Goal: Transaction & Acquisition: Purchase product/service

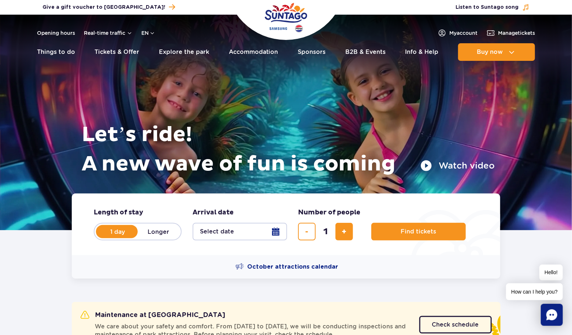
click at [234, 229] on button "Select date" at bounding box center [240, 232] width 95 height 18
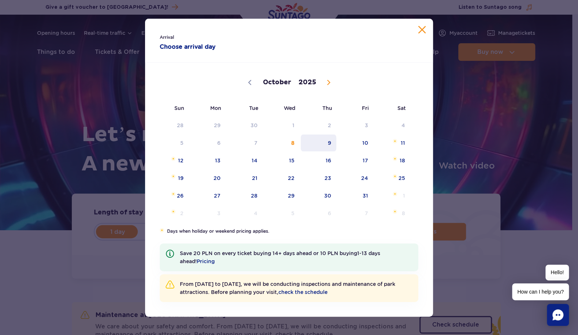
click at [330, 139] on span "9" at bounding box center [318, 142] width 37 height 17
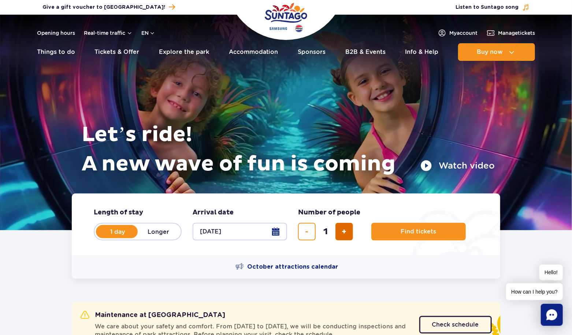
click at [342, 232] on span "add ticket" at bounding box center [344, 232] width 5 height 0
type input "5"
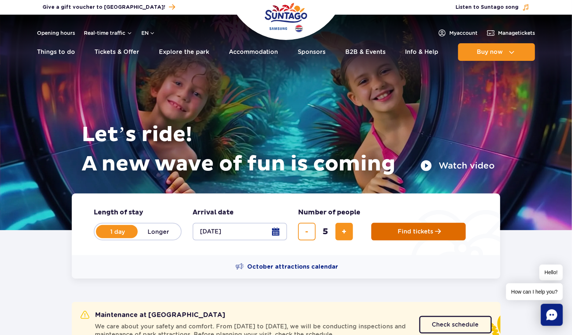
click at [396, 232] on button "Find tickets" at bounding box center [418, 232] width 95 height 18
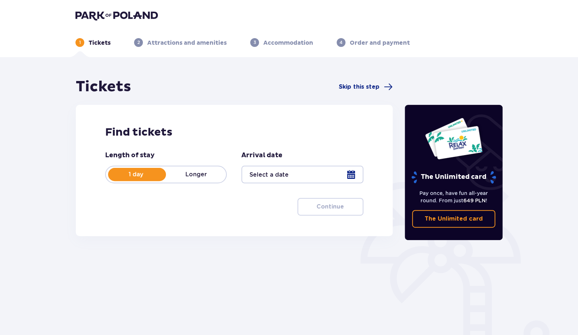
type input "[DATE]"
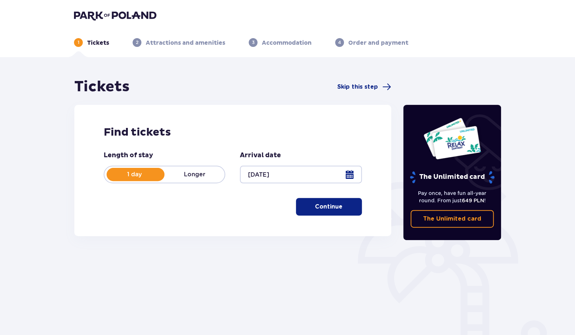
click at [321, 208] on p "Continue" at bounding box center [328, 207] width 27 height 8
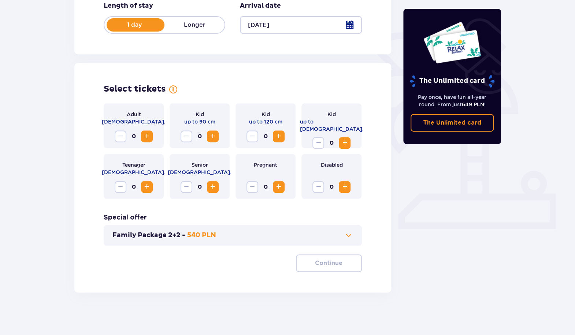
scroll to position [151, 0]
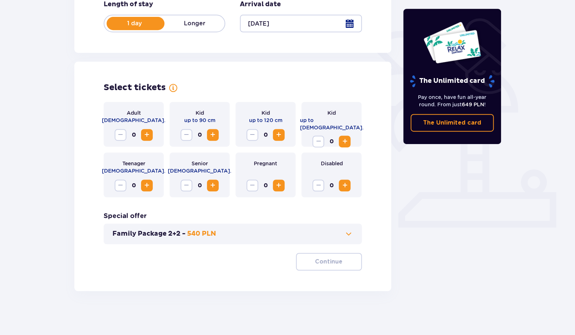
click at [345, 233] on span at bounding box center [348, 233] width 9 height 9
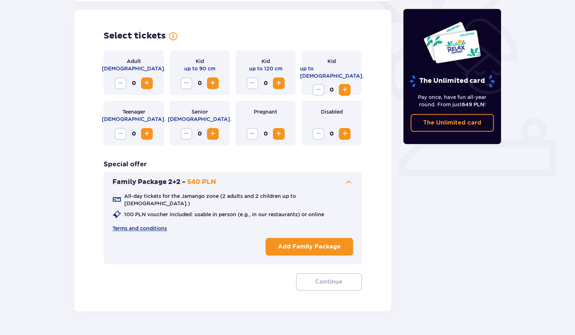
scroll to position [204, 0]
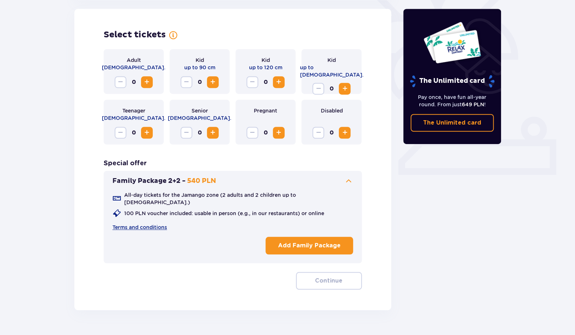
click at [322, 241] on p "Add Family Package" at bounding box center [309, 245] width 63 height 8
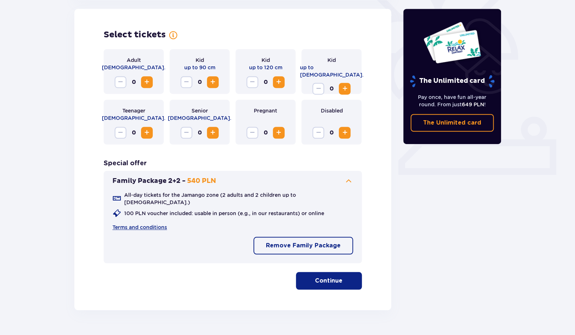
click at [278, 83] on span "Increase" at bounding box center [278, 82] width 9 height 9
click at [333, 277] on p "Continue" at bounding box center [328, 281] width 27 height 8
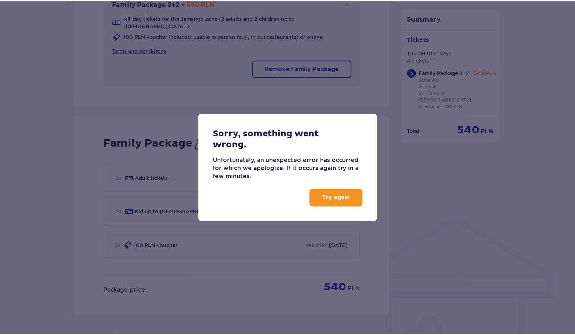
scroll to position [473, 0]
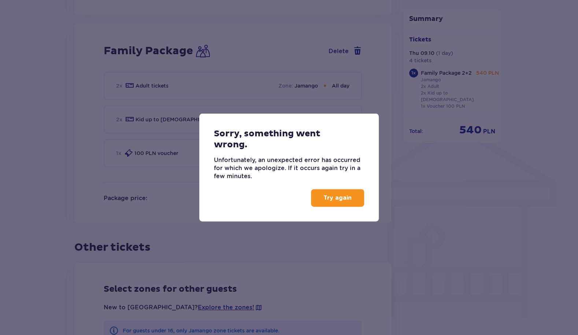
click at [343, 196] on p "Try again" at bounding box center [337, 198] width 28 height 8
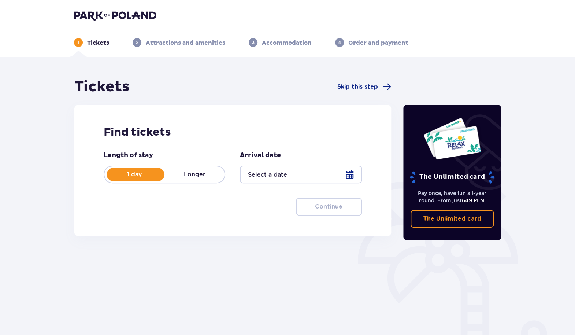
click at [354, 178] on div at bounding box center [301, 175] width 122 height 18
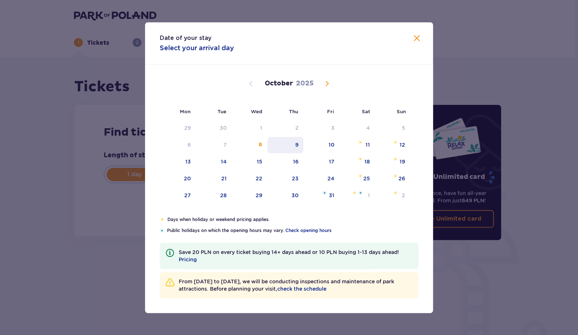
click at [299, 147] on div "9" at bounding box center [285, 145] width 36 height 16
click at [296, 144] on div "9" at bounding box center [296, 144] width 3 height 7
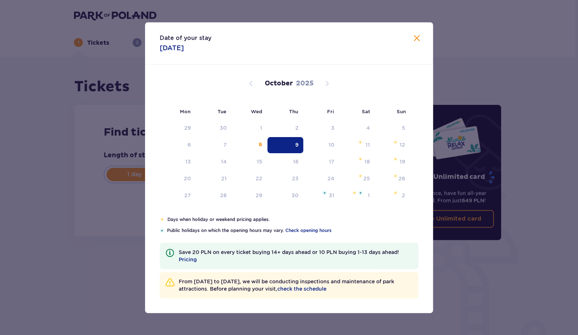
type input "09.10.25"
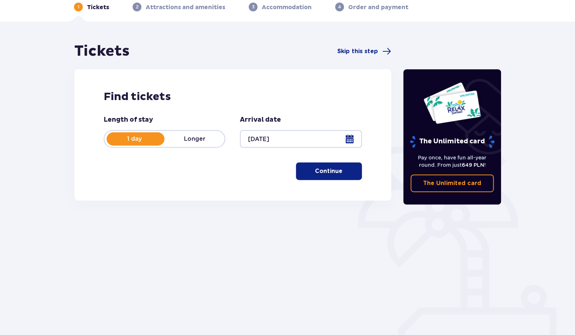
scroll to position [38, 0]
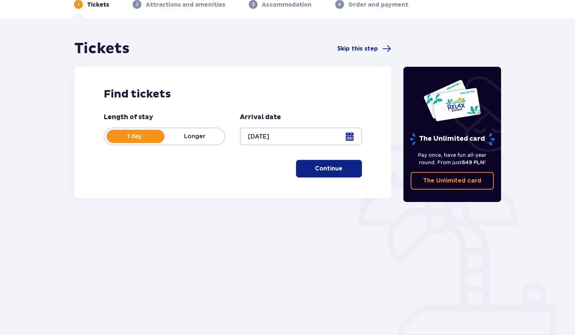
click at [321, 170] on p "Continue" at bounding box center [328, 168] width 27 height 8
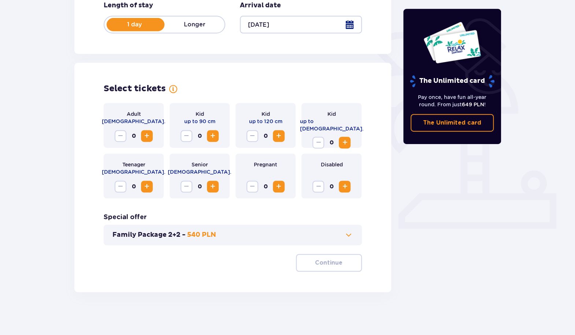
scroll to position [151, 0]
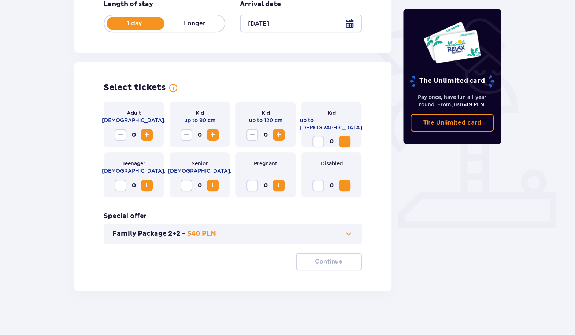
click at [352, 235] on span at bounding box center [348, 233] width 9 height 9
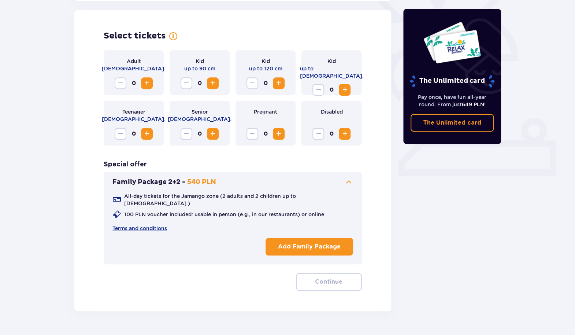
scroll to position [204, 0]
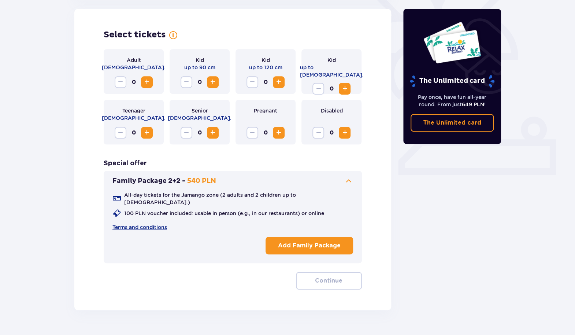
click at [320, 241] on p "Add Family Package" at bounding box center [309, 245] width 63 height 8
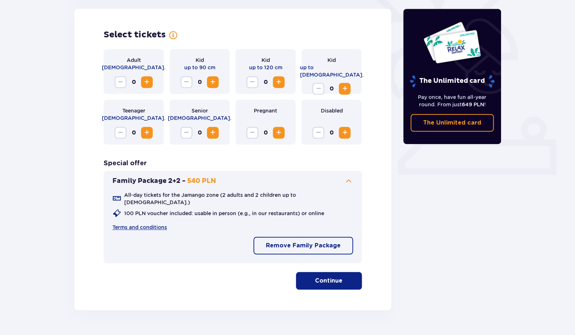
click at [325, 280] on button "Continue" at bounding box center [329, 281] width 66 height 18
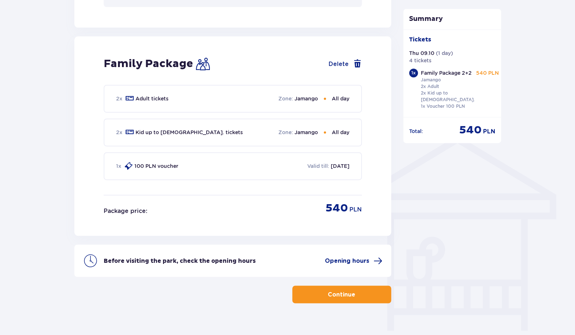
scroll to position [465, 0]
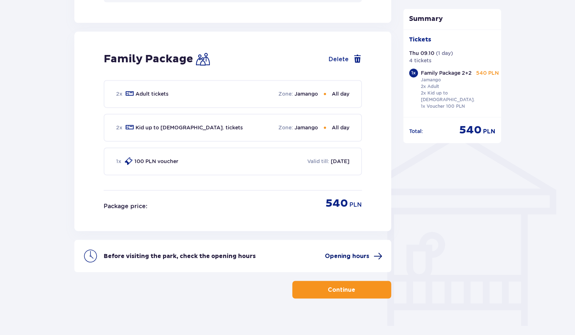
click at [360, 252] on span "Opening hours" at bounding box center [347, 256] width 44 height 8
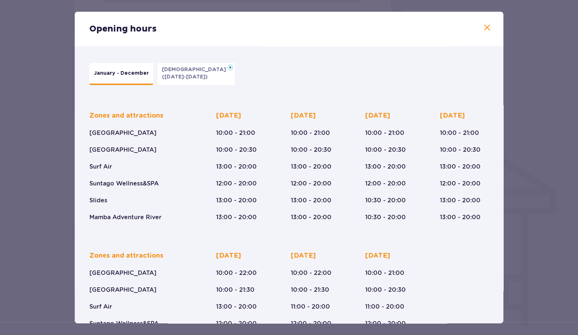
click at [488, 28] on span at bounding box center [487, 27] width 9 height 9
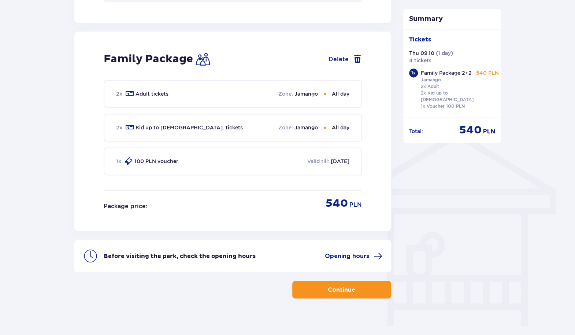
click at [334, 285] on p "Continue" at bounding box center [341, 289] width 27 height 8
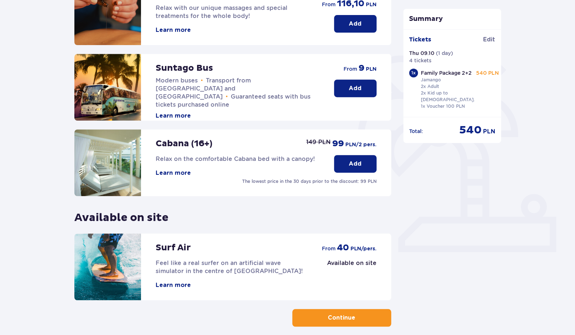
scroll to position [162, 0]
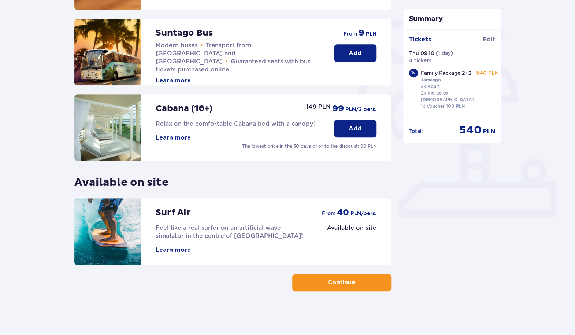
click at [345, 282] on p "Continue" at bounding box center [341, 282] width 27 height 8
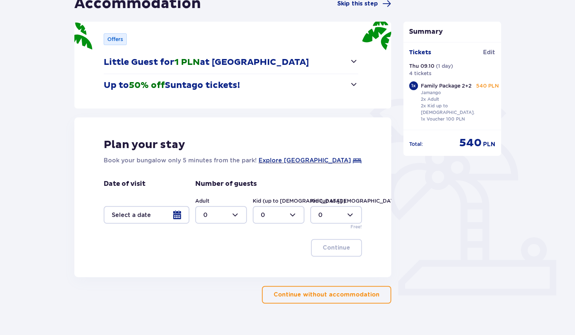
scroll to position [95, 0]
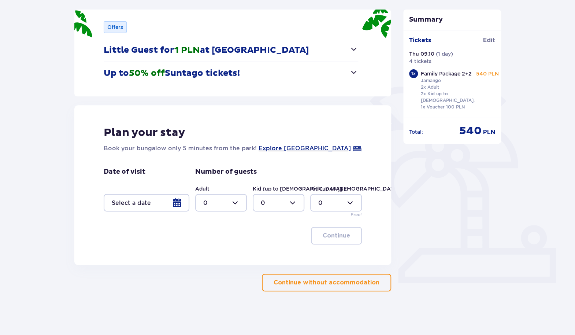
click at [358, 277] on button "Continue without accommodation" at bounding box center [326, 283] width 129 height 18
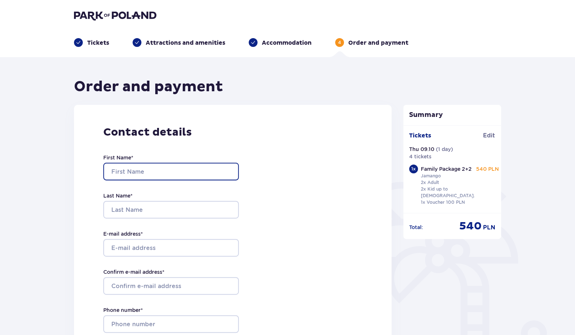
click at [167, 166] on input "First Name *" at bounding box center [171, 172] width 136 height 18
type input "yulia"
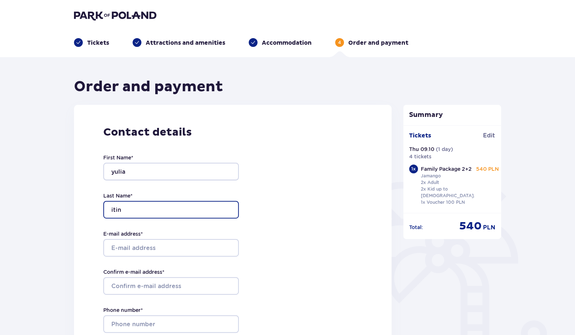
type input "itin"
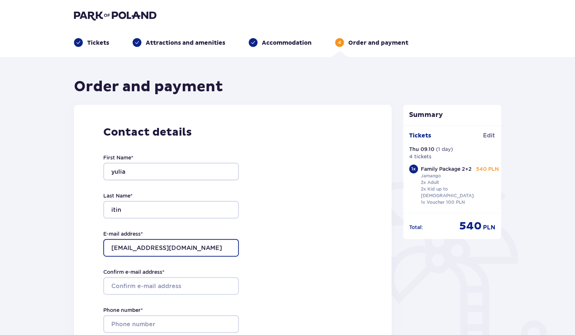
type input "[EMAIL_ADDRESS][DOMAIN_NAME]"
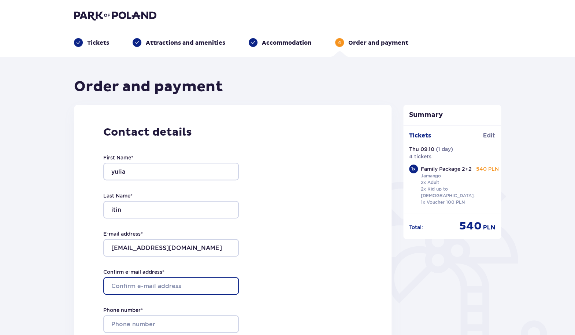
click at [148, 285] on input "Confirm e-mail address *" at bounding box center [171, 286] width 136 height 18
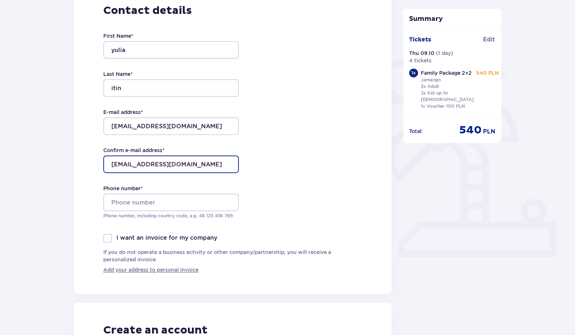
scroll to position [132, 0]
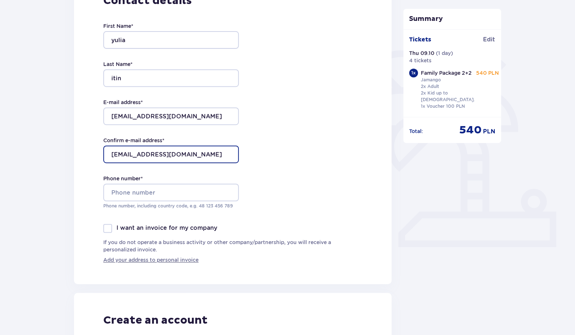
type input "[EMAIL_ADDRESS][DOMAIN_NAME]"
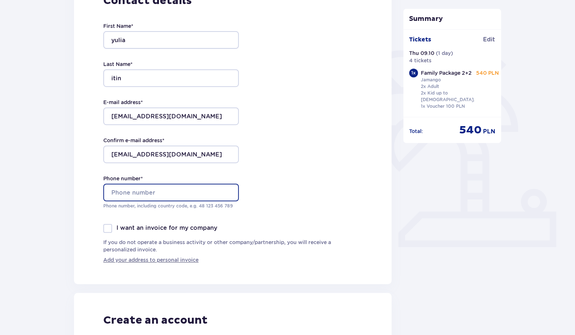
click at [214, 191] on input "Phone number *" at bounding box center [171, 193] width 136 height 18
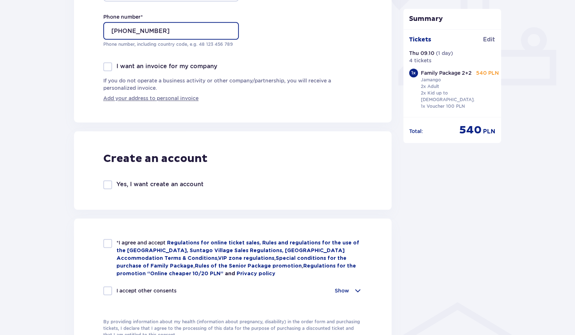
scroll to position [299, 0]
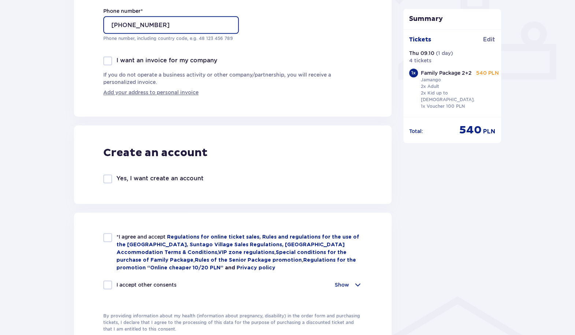
type input "+972505741303"
click at [113, 177] on div "Yes, I want create an account" at bounding box center [153, 178] width 100 height 9
checkbox input "true"
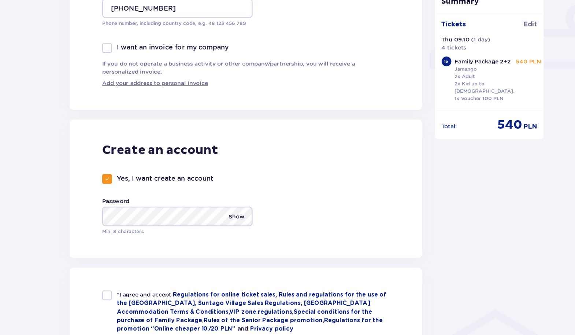
click at [226, 212] on p "Show" at bounding box center [224, 213] width 14 height 18
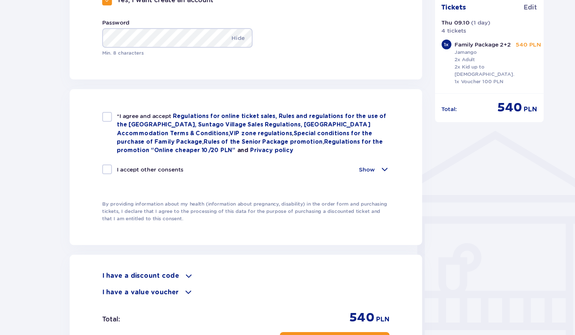
scroll to position [444, 0]
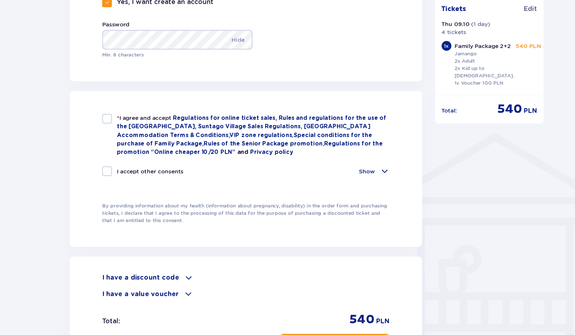
click at [112, 186] on div "I accept other consents" at bounding box center [139, 185] width 73 height 9
checkbox input "true"
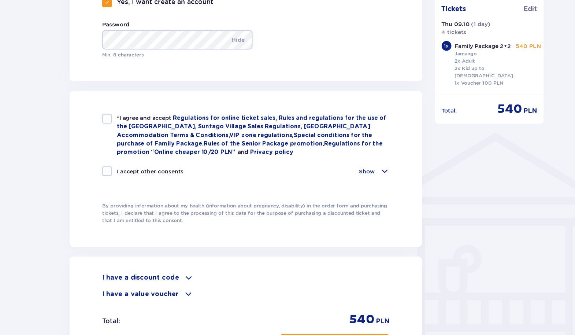
checkbox input "true"
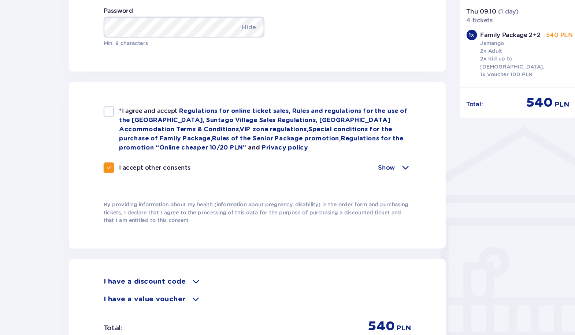
scroll to position [445, 0]
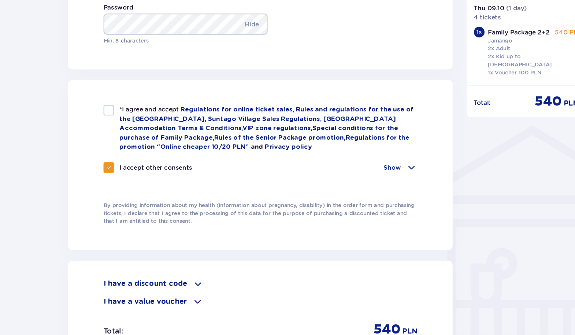
click at [110, 134] on div at bounding box center [107, 137] width 9 height 9
checkbox input "true"
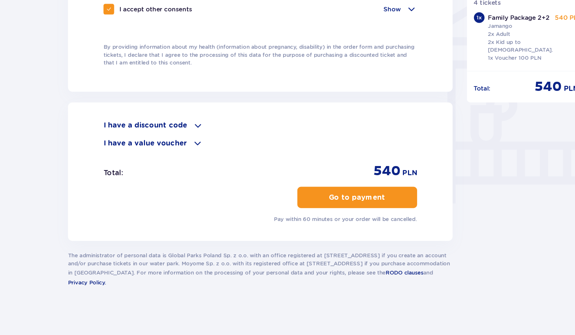
scroll to position [565, 0]
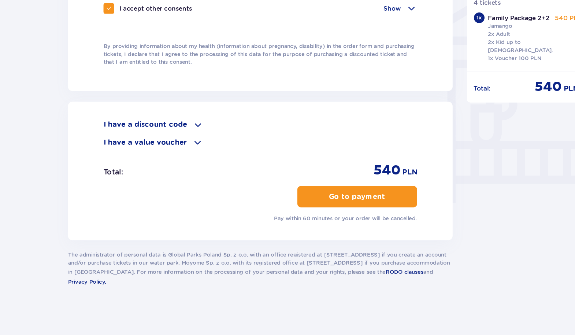
click at [307, 218] on p "Go to payment" at bounding box center [312, 221] width 47 height 8
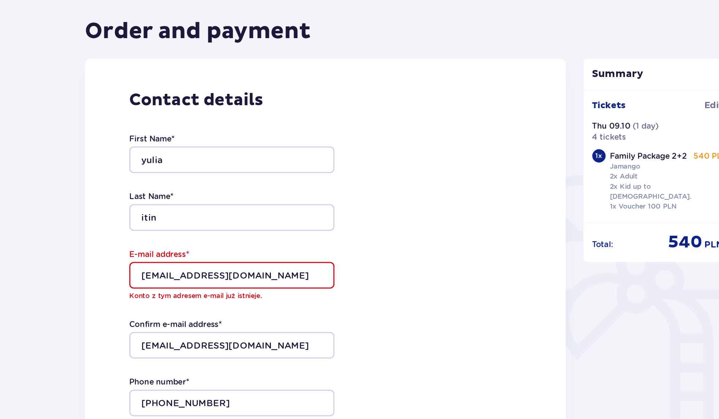
scroll to position [0, 0]
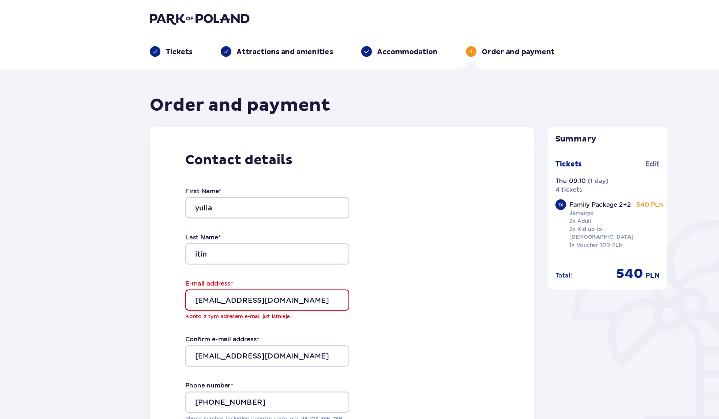
drag, startPoint x: 493, startPoint y: 0, endPoint x: 412, endPoint y: 165, distance: 184.3
click at [412, 165] on div "Contact details First Name * yulia Last Name * itin E-mail address * yulya28@gm…" at bounding box center [305, 264] width 318 height 319
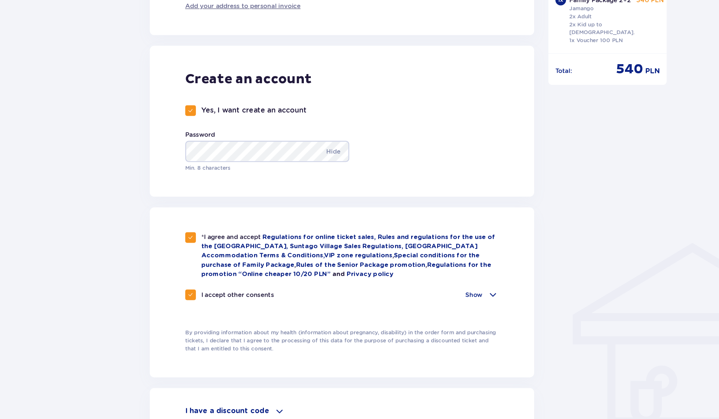
scroll to position [325, 0]
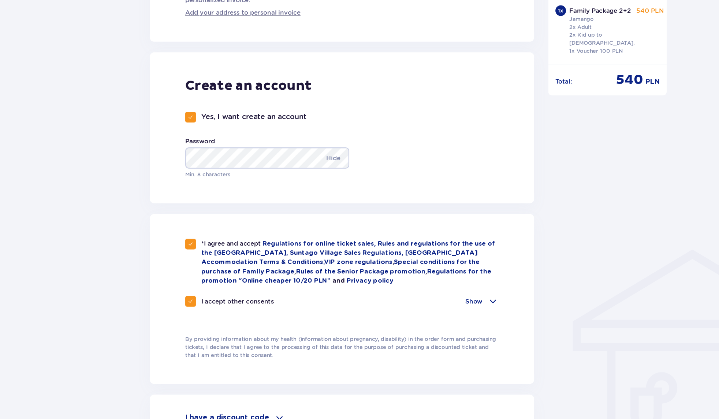
click at [181, 156] on div at bounding box center [179, 160] width 9 height 9
checkbox input "false"
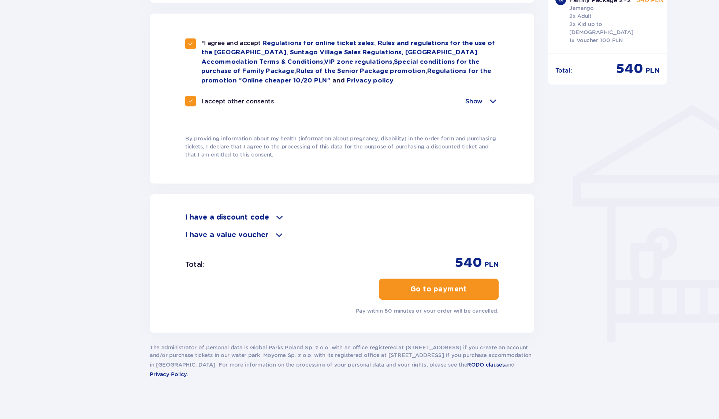
scroll to position [443, 0]
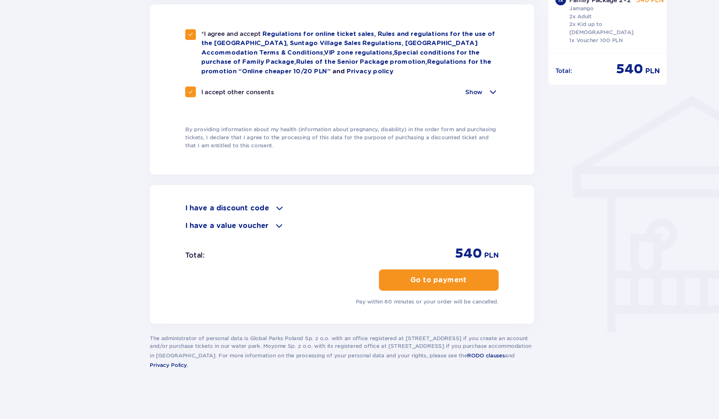
click at [384, 304] on p "Go to payment" at bounding box center [385, 304] width 47 height 8
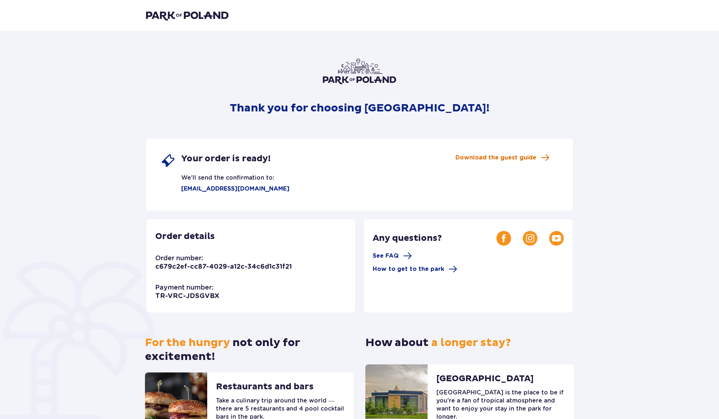
click at [479, 160] on span "Download the guest guide" at bounding box center [496, 157] width 81 height 8
click at [208, 16] on img at bounding box center [187, 15] width 82 height 10
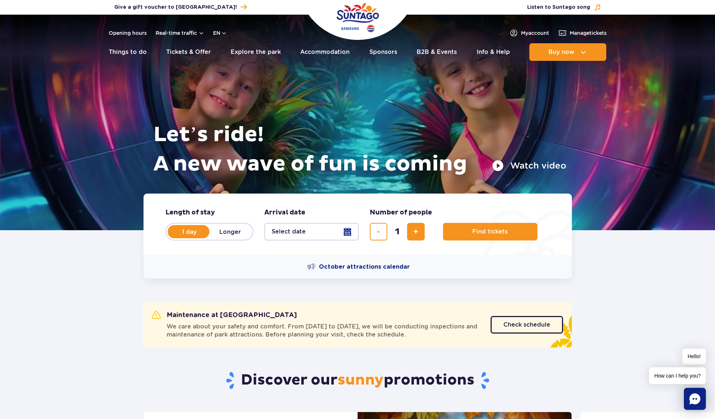
click at [351, 237] on button "Select date" at bounding box center [311, 232] width 95 height 18
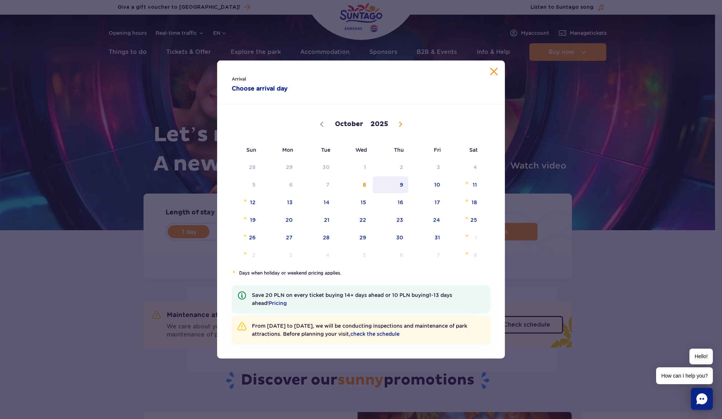
click at [405, 182] on span "9" at bounding box center [390, 184] width 37 height 17
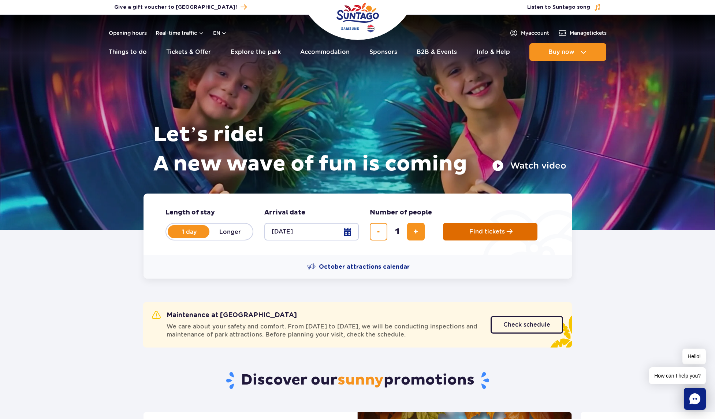
click at [480, 234] on span "Find tickets" at bounding box center [488, 231] width 36 height 7
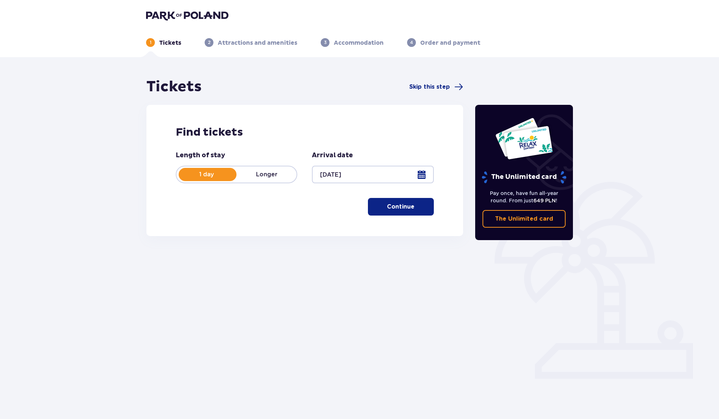
click at [414, 211] on span "button" at bounding box center [416, 206] width 9 height 9
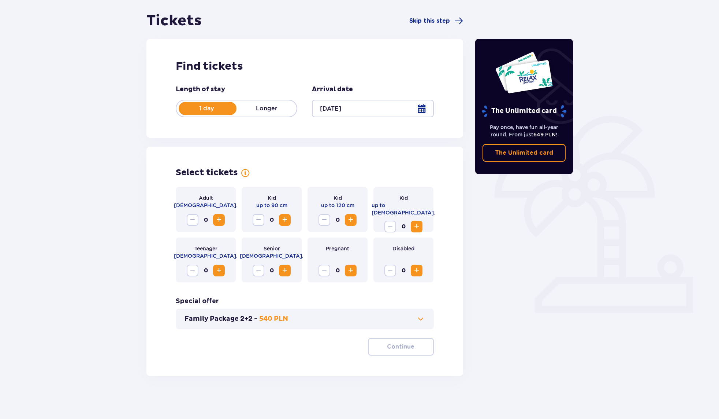
scroll to position [67, 0]
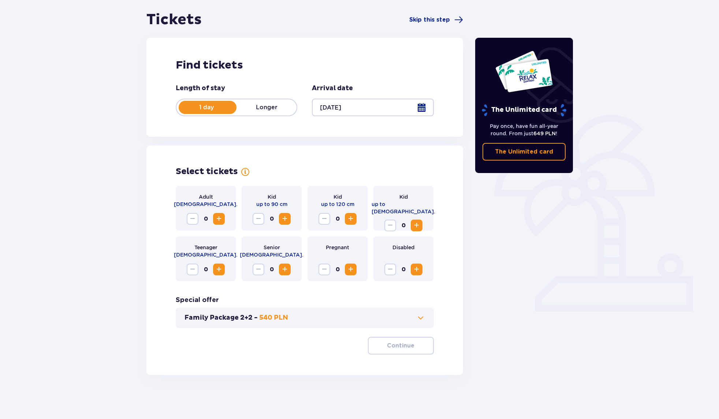
click at [349, 221] on span "Increase" at bounding box center [351, 218] width 9 height 9
click at [418, 348] on span "button" at bounding box center [416, 345] width 9 height 9
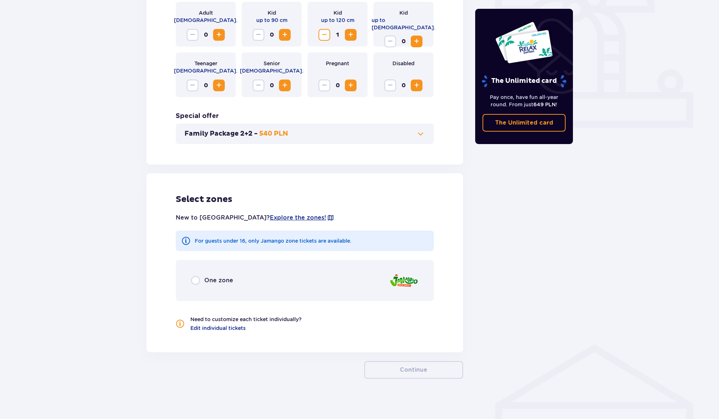
scroll to position [255, 0]
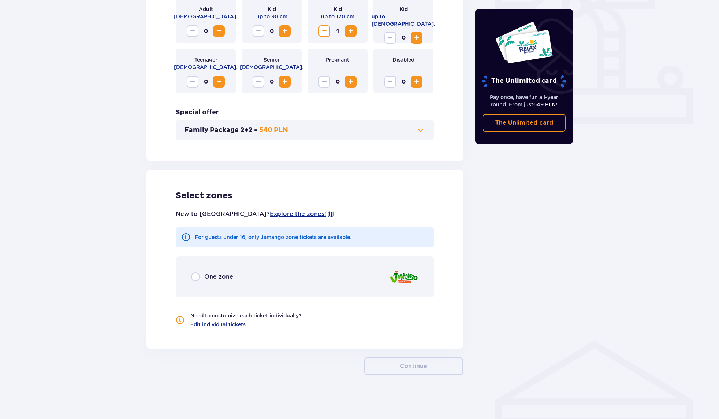
click at [215, 277] on span "One zone" at bounding box center [218, 277] width 29 height 8
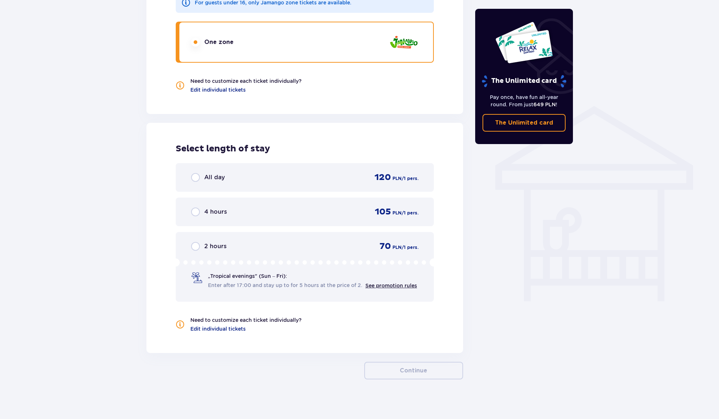
scroll to position [493, 0]
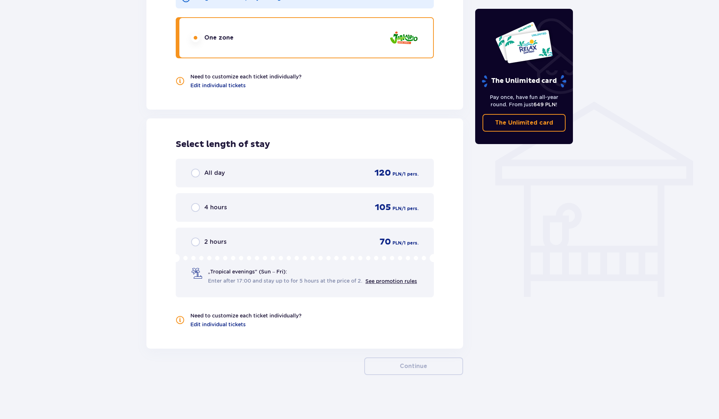
click at [196, 171] on input "radio" at bounding box center [195, 173] width 9 height 9
radio input "true"
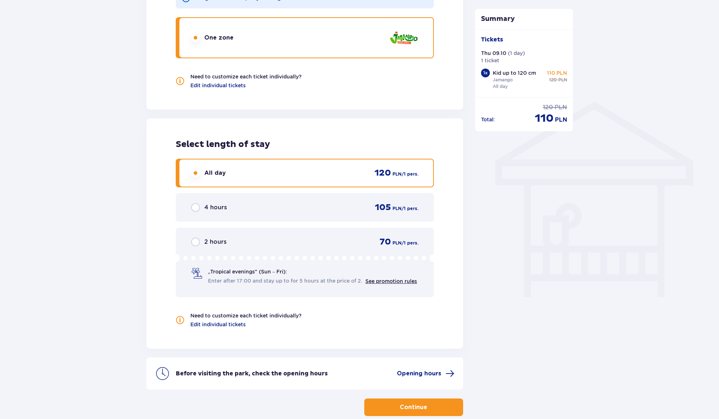
click at [415, 409] on p "Continue" at bounding box center [413, 407] width 27 height 8
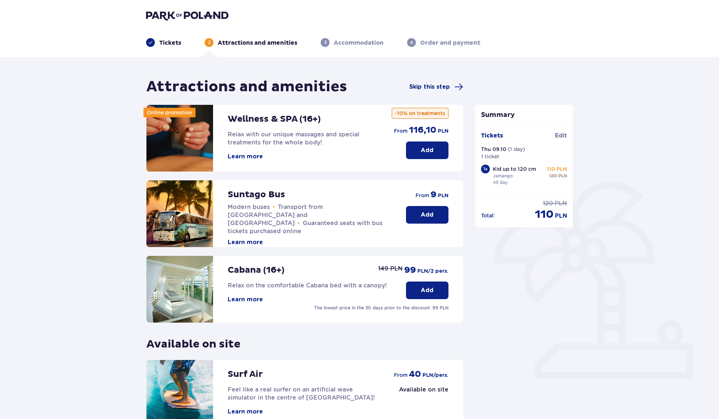
click at [421, 217] on p "Add" at bounding box center [427, 215] width 13 height 8
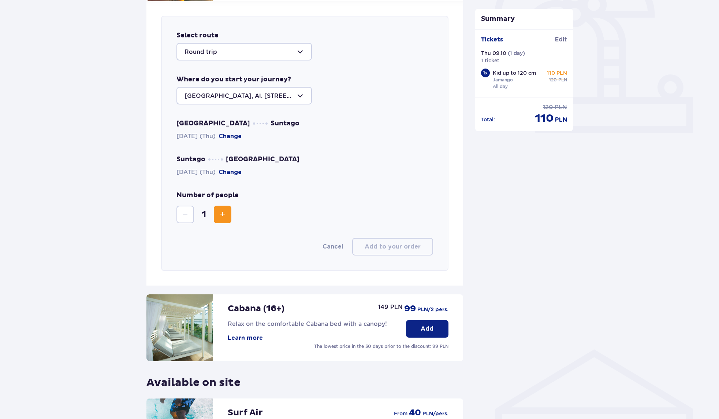
scroll to position [253, 0]
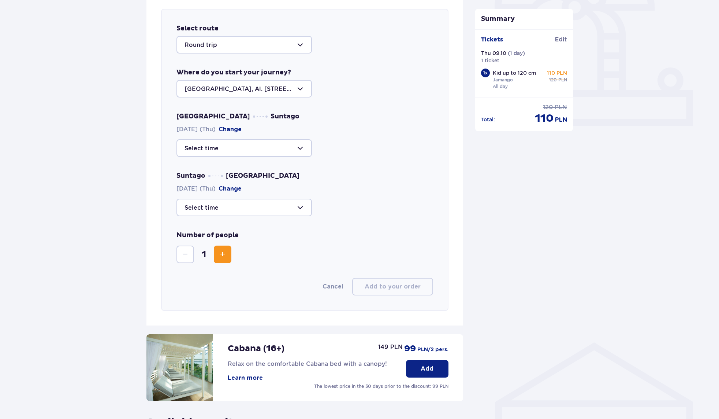
click at [299, 38] on div at bounding box center [245, 45] width 136 height 18
click at [212, 67] on p "Round trip" at bounding box center [201, 67] width 33 height 8
click at [243, 148] on div at bounding box center [245, 148] width 136 height 18
click at [203, 182] on p "09:30" at bounding box center [194, 186] width 19 height 8
type input "09:30"
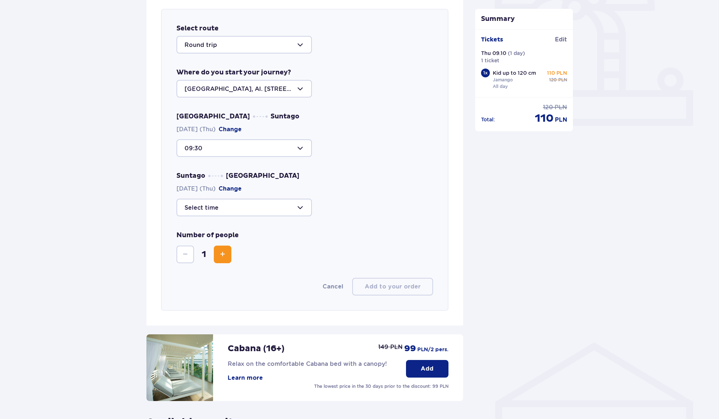
click at [293, 208] on div at bounding box center [245, 208] width 136 height 18
drag, startPoint x: 311, startPoint y: 251, endPoint x: 311, endPoint y: 265, distance: 13.6
click at [311, 265] on span "12:00 44 seats available 14:00 38 seats available 18:15 13 seats available 18:3…" at bounding box center [245, 254] width 136 height 73
click at [237, 243] on p "34 seats available" at bounding box center [233, 241] width 53 height 8
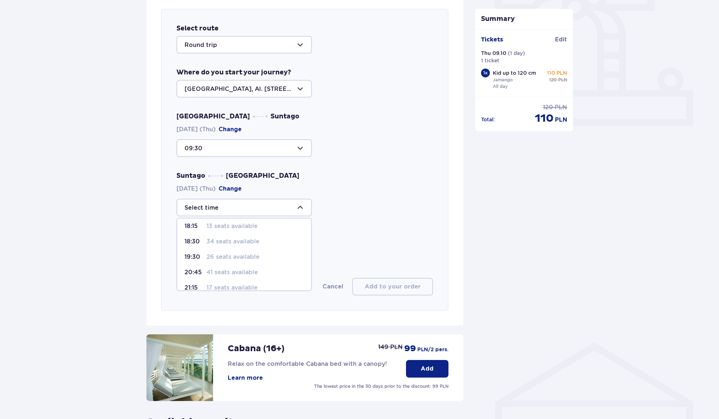
type input "18:30"
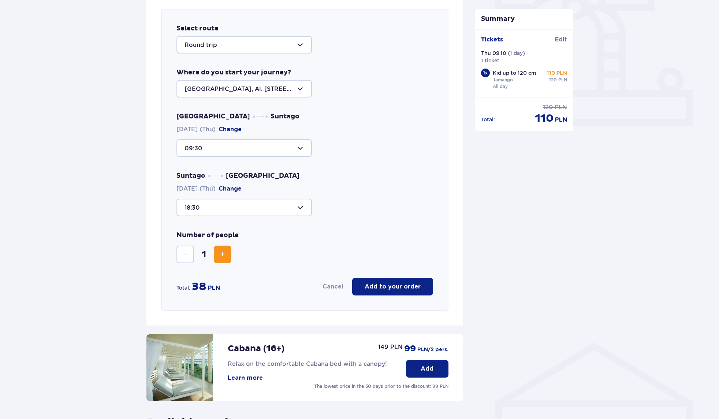
click at [225, 253] on span "Increase" at bounding box center [222, 254] width 9 height 9
click at [403, 285] on p "Add to your order" at bounding box center [393, 286] width 56 height 8
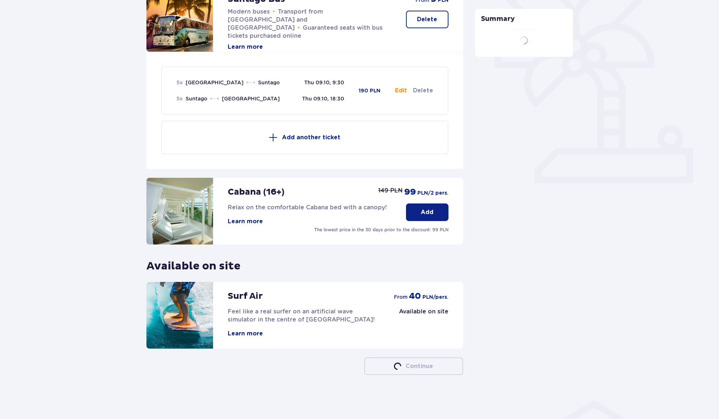
scroll to position [195, 0]
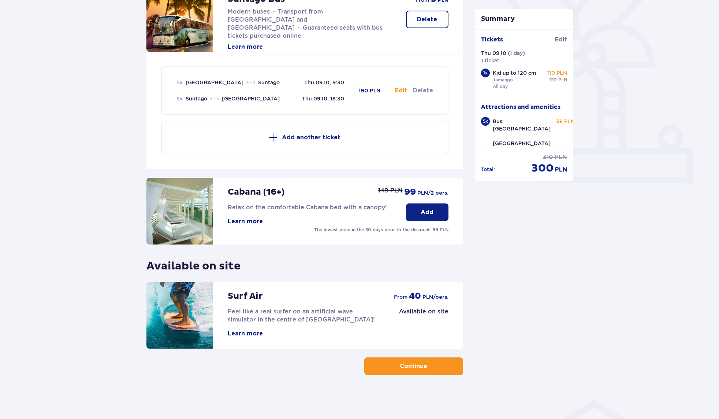
click at [445, 366] on button "Continue" at bounding box center [414, 366] width 99 height 18
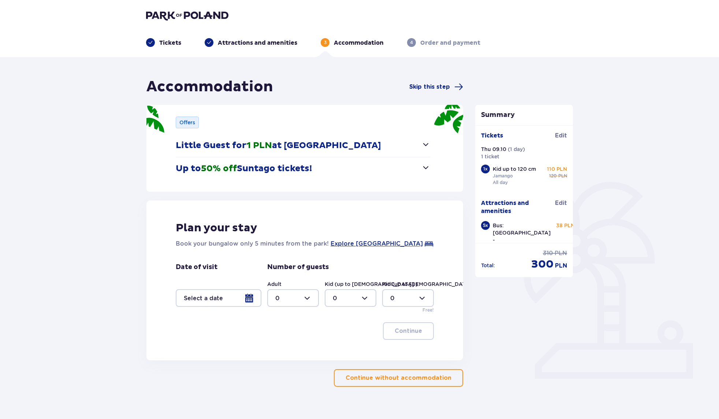
click at [423, 376] on p "Continue without accommodation" at bounding box center [399, 378] width 106 height 8
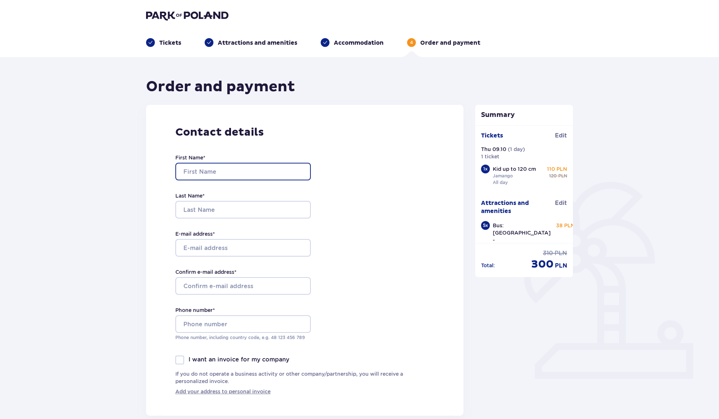
click at [297, 172] on input "First Name *" at bounding box center [243, 172] width 136 height 18
type input "yulia"
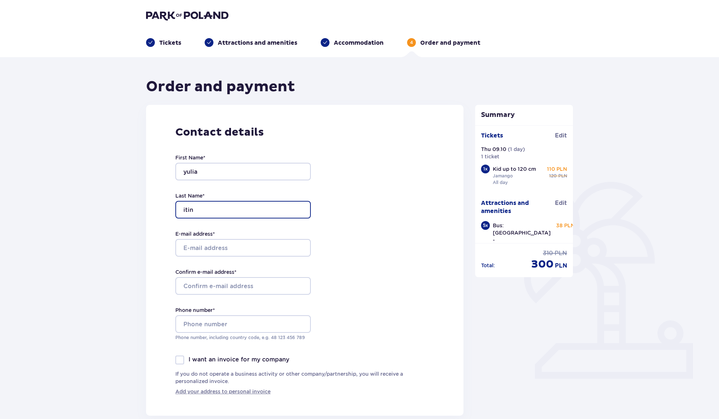
type input "itin"
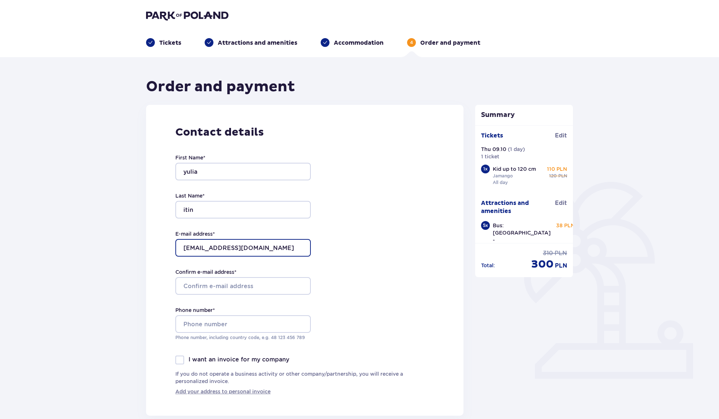
type input "[EMAIL_ADDRESS][DOMAIN_NAME]"
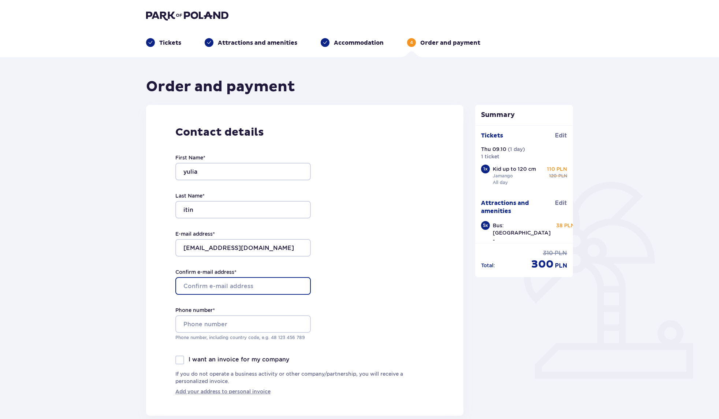
click at [265, 285] on input "Confirm e-mail address *" at bounding box center [243, 286] width 136 height 18
type input "[EMAIL_ADDRESS][DOMAIN_NAME]"
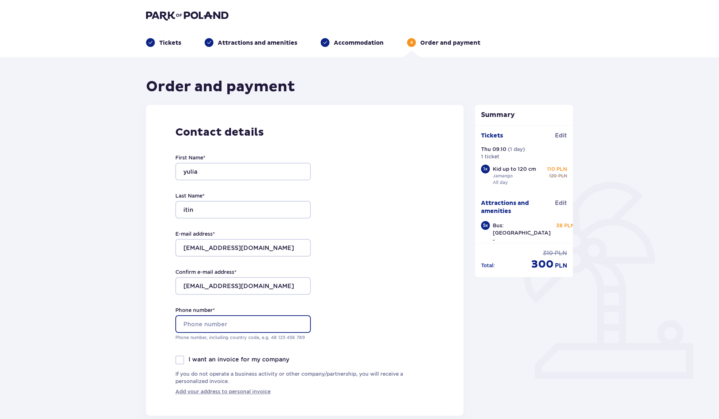
click at [233, 321] on input "Phone number *" at bounding box center [243, 324] width 136 height 18
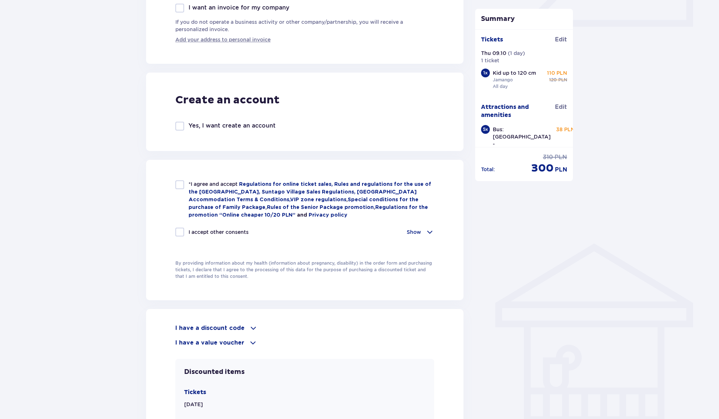
scroll to position [354, 0]
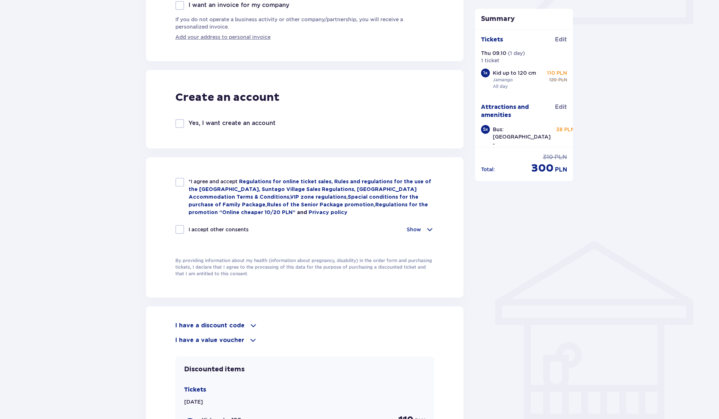
type input "+972505741303"
click at [182, 181] on div at bounding box center [179, 182] width 9 height 9
checkbox input "true"
click at [180, 231] on div at bounding box center [179, 229] width 9 height 9
checkbox input "true"
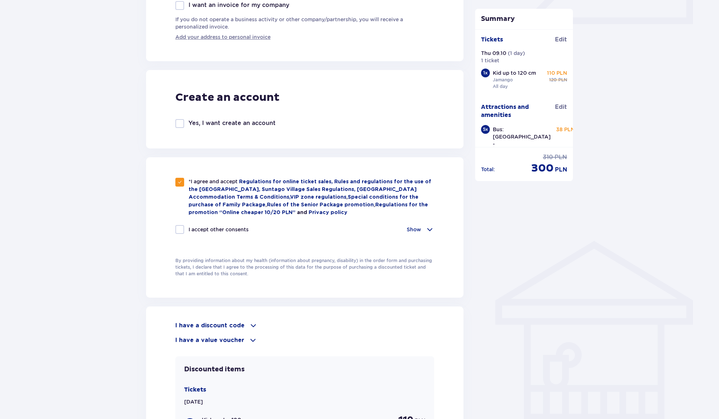
checkbox input "true"
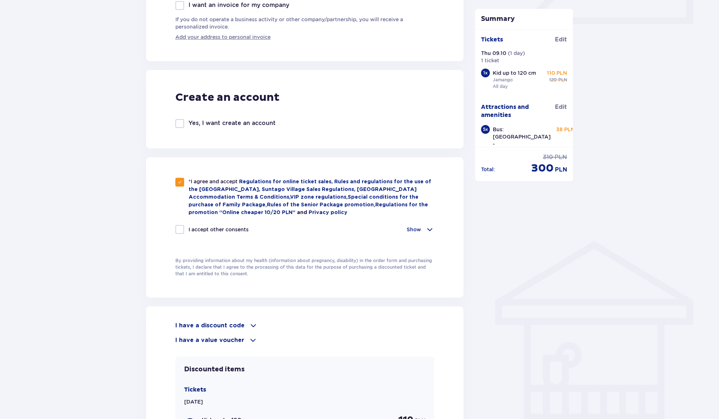
checkbox input "true"
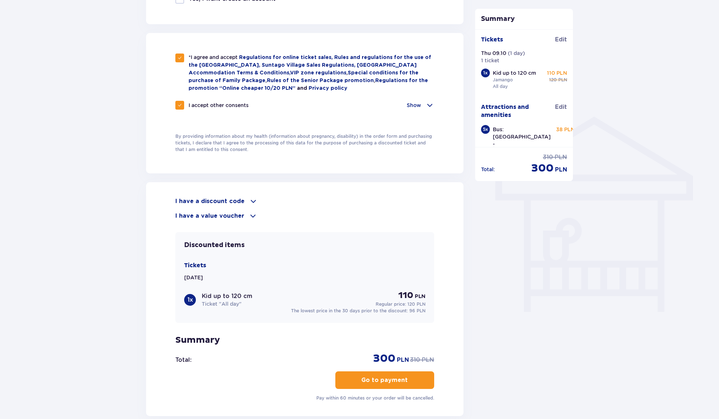
scroll to position [14, 0]
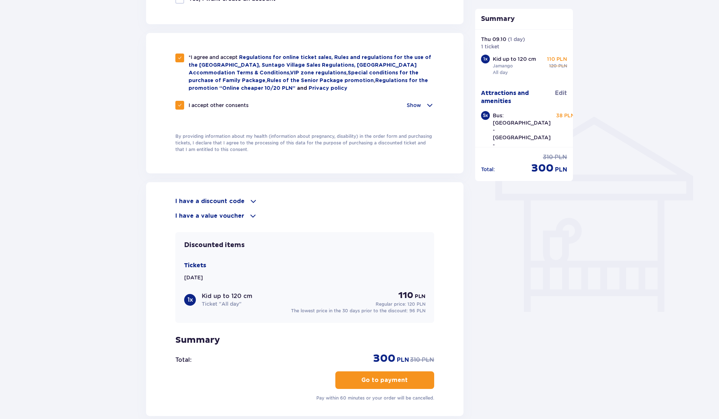
click at [388, 384] on button "Go to payment" at bounding box center [385, 380] width 99 height 18
